Goal: Navigation & Orientation: Understand site structure

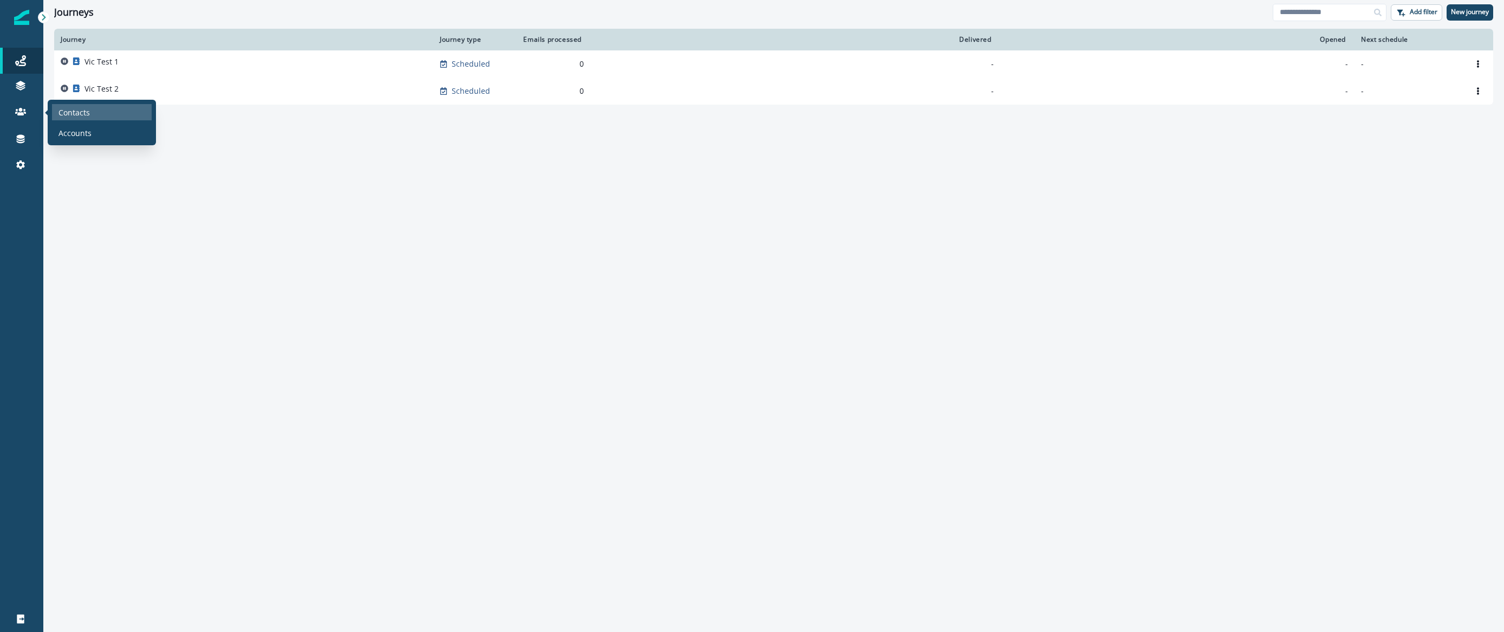
click at [72, 108] on p "Contacts" at bounding box center [73, 112] width 31 height 11
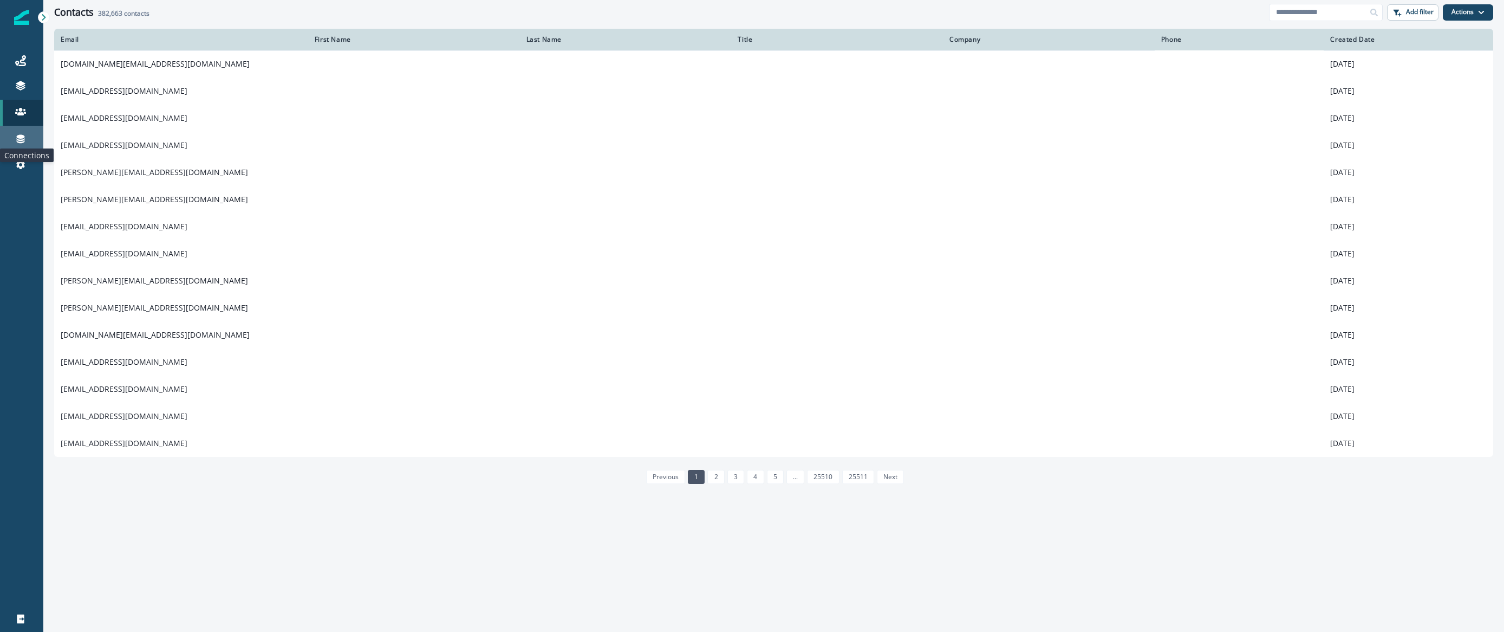
click at [16, 139] on icon at bounding box center [20, 138] width 11 height 11
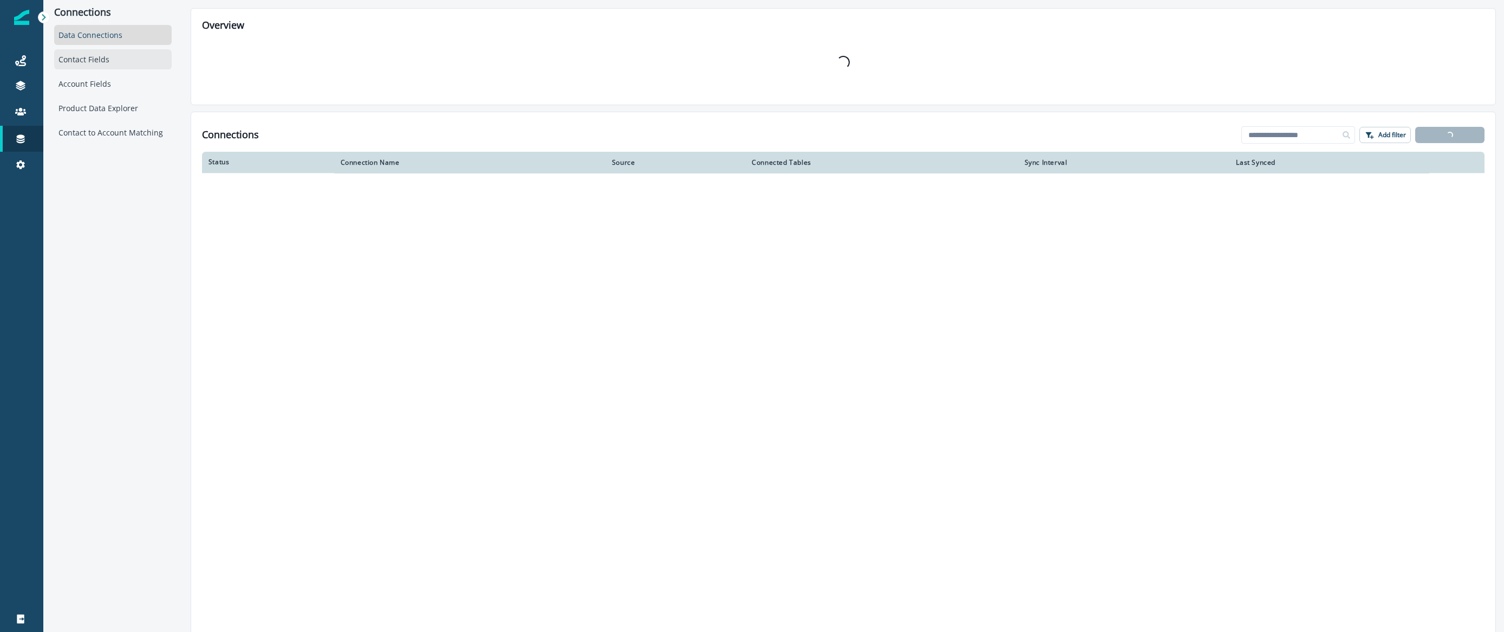
click at [125, 66] on div "Contact Fields" at bounding box center [113, 59] width 118 height 20
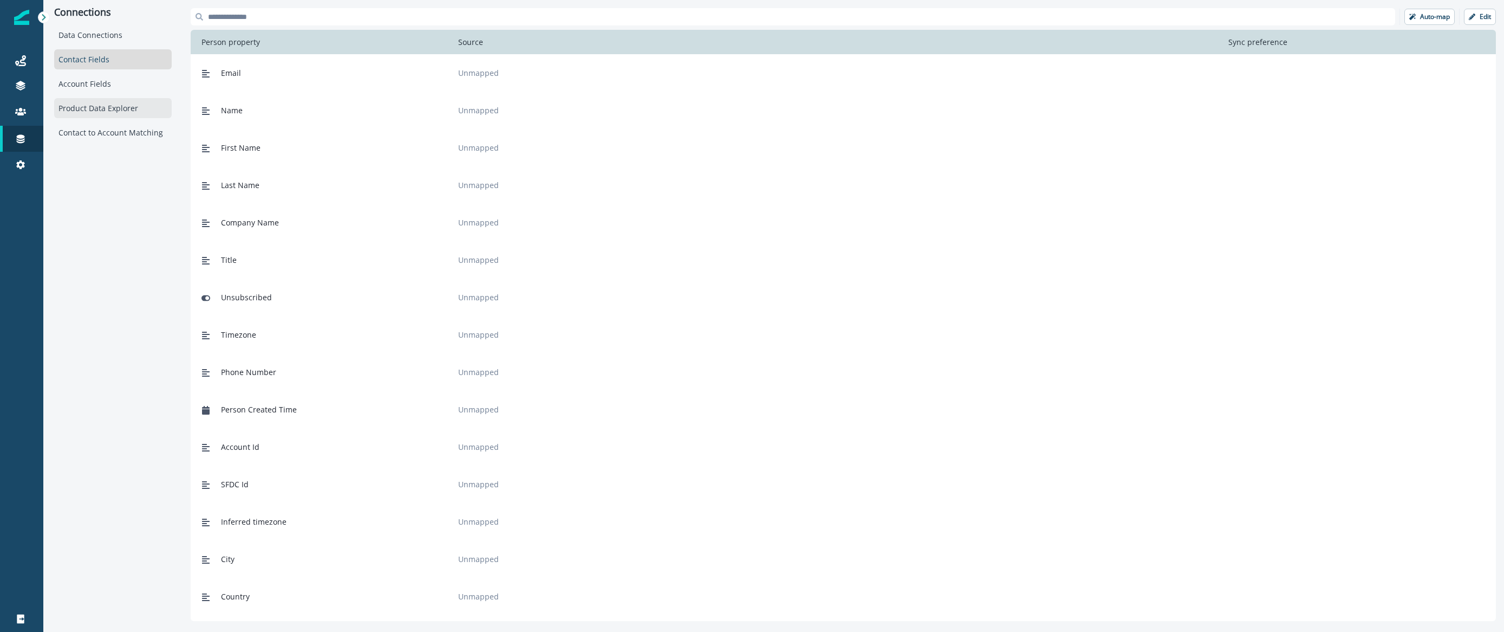
click at [100, 109] on div "Product Data Explorer" at bounding box center [113, 108] width 118 height 20
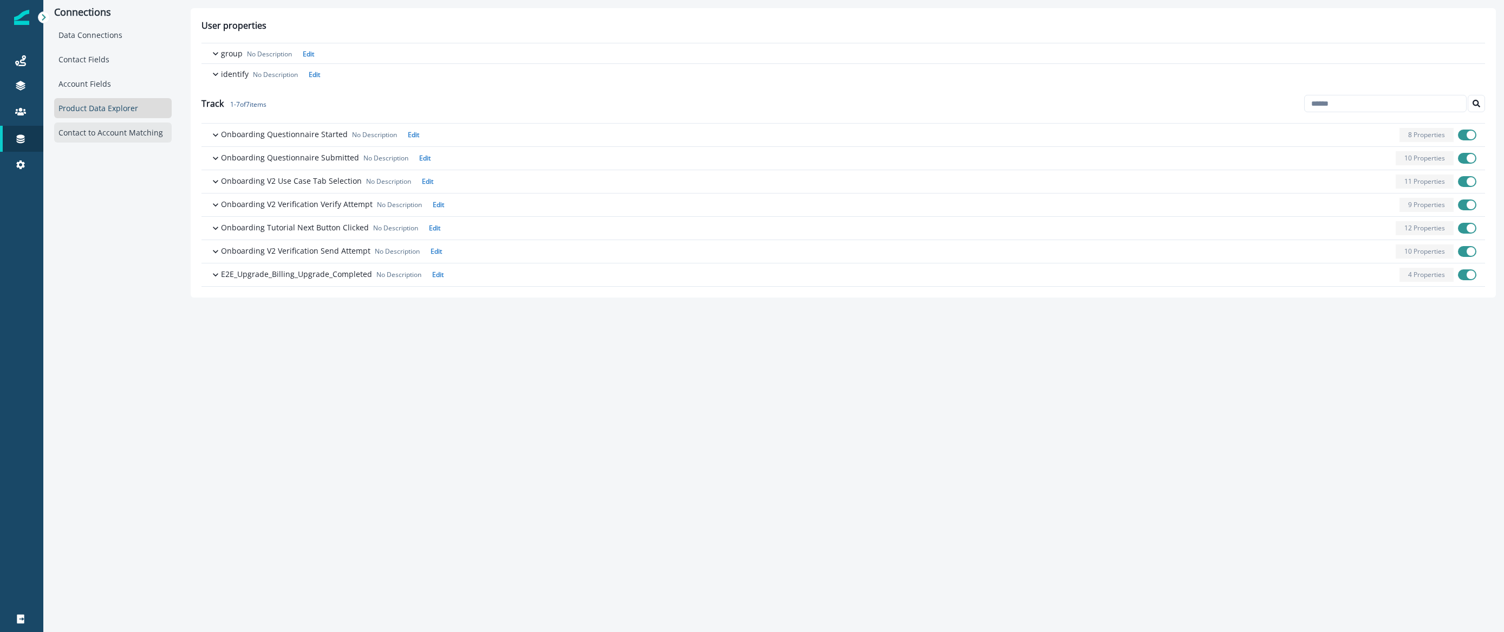
click at [76, 134] on div "Contact to Account Matching" at bounding box center [113, 132] width 118 height 20
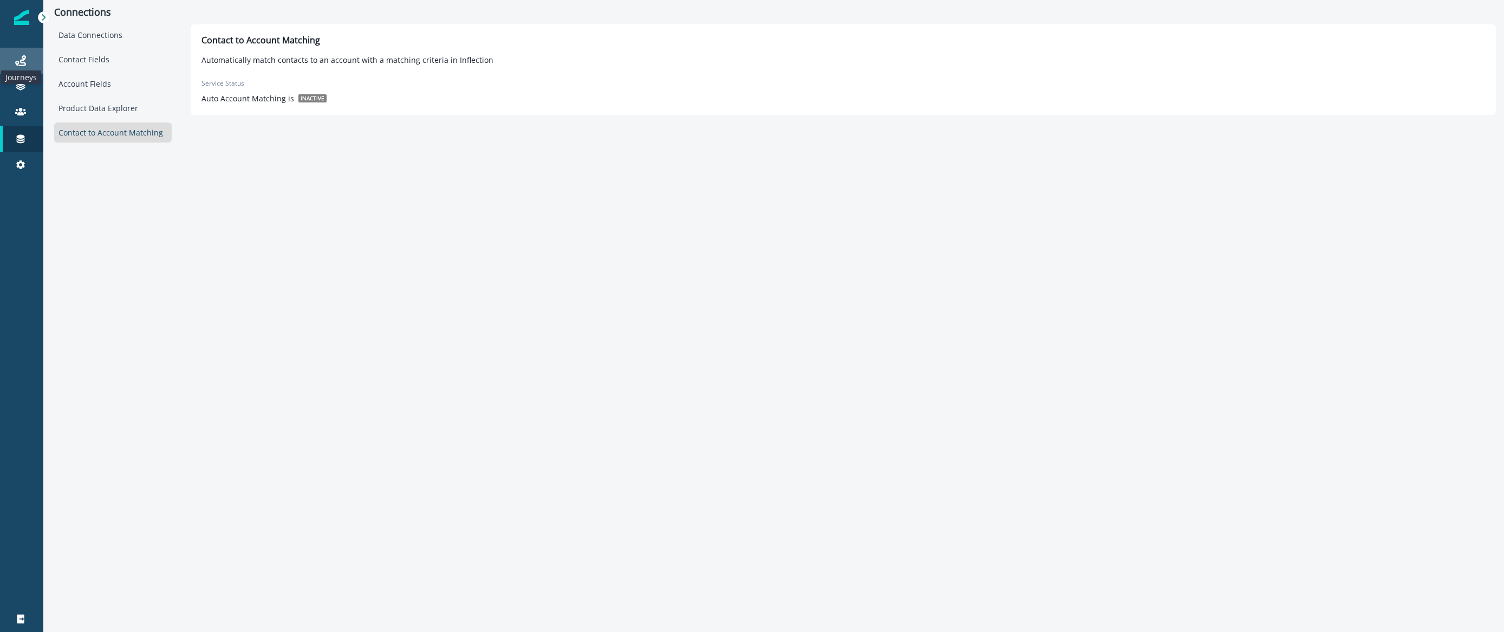
click at [25, 63] on icon at bounding box center [20, 60] width 11 height 11
